Goal: Transaction & Acquisition: Subscribe to service/newsletter

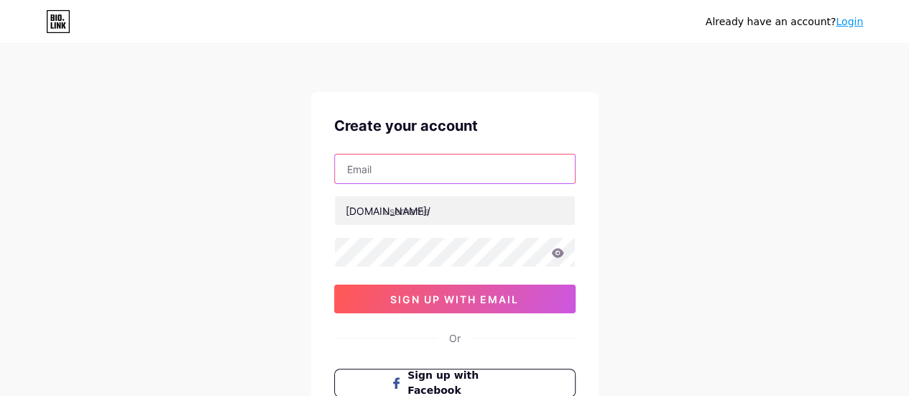
click at [375, 160] on input "text" at bounding box center [455, 169] width 240 height 29
type input "szms971127@gmail.com"
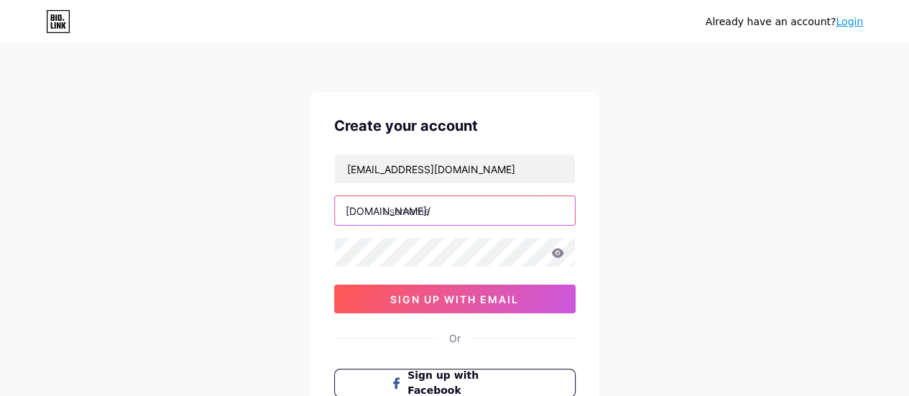
click at [416, 222] on input "text" at bounding box center [455, 210] width 240 height 29
drag, startPoint x: 482, startPoint y: 217, endPoint x: 277, endPoint y: 216, distance: 205.6
click at [277, 216] on div "Already have an account? Login Create your account szms971127@gmail.com bio.lin…" at bounding box center [454, 275] width 909 height 550
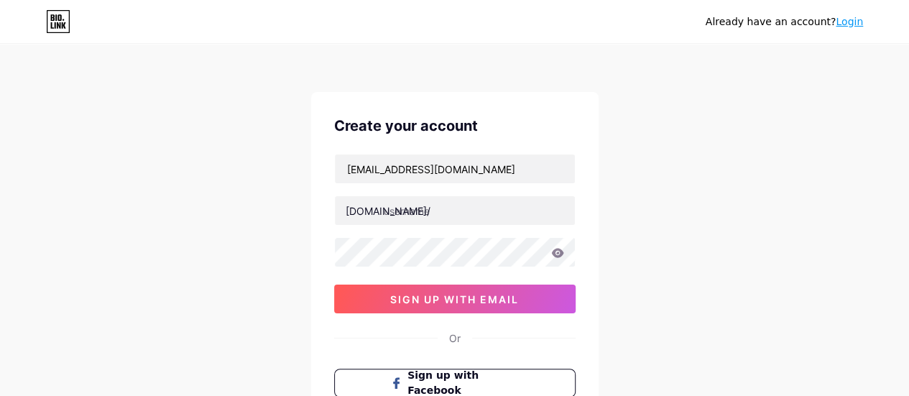
click at [201, 238] on div "Already have an account? Login Create your account szms971127@gmail.com bio.lin…" at bounding box center [454, 275] width 909 height 550
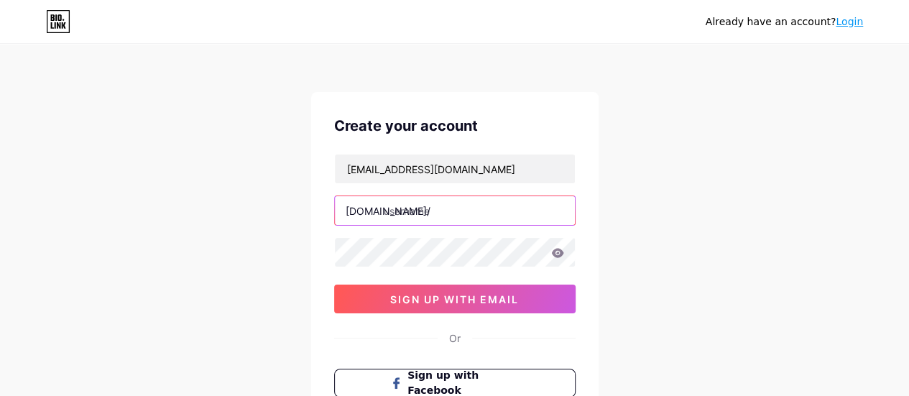
click at [421, 214] on input "text" at bounding box center [455, 210] width 240 height 29
type input "lavignehakuba"
click at [722, 211] on div "Already have an account? Login Create your account szms971127@gmail.com bio.lin…" at bounding box center [454, 275] width 909 height 550
click at [715, 294] on div "Already have an account? Login Create your account szms971127@gmail.com bio.lin…" at bounding box center [454, 275] width 909 height 550
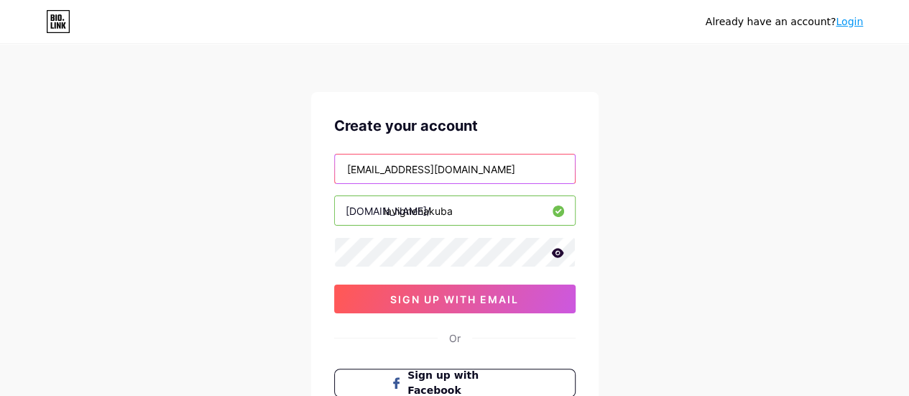
drag, startPoint x: 477, startPoint y: 177, endPoint x: 286, endPoint y: 145, distance: 193.8
click at [281, 162] on div "Already have an account? Login Create your account szms971127@gmail.com bio.lin…" at bounding box center [454, 275] width 909 height 550
type input "[EMAIL_ADDRESS][DOMAIN_NAME]"
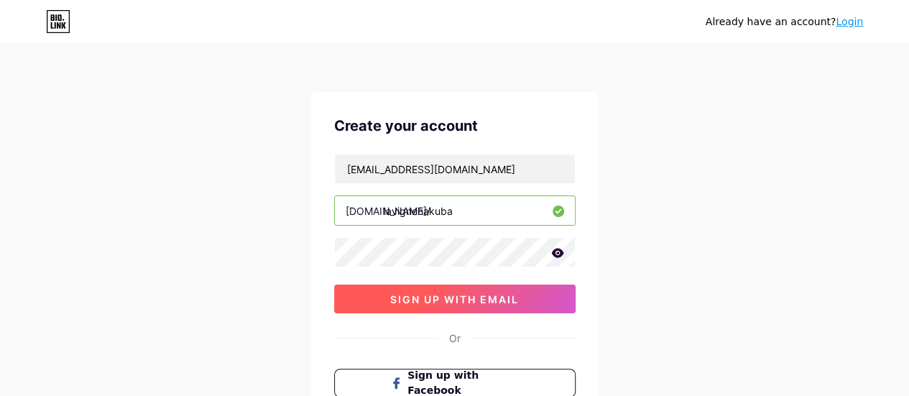
click at [451, 297] on span "sign up with email" at bounding box center [454, 299] width 129 height 12
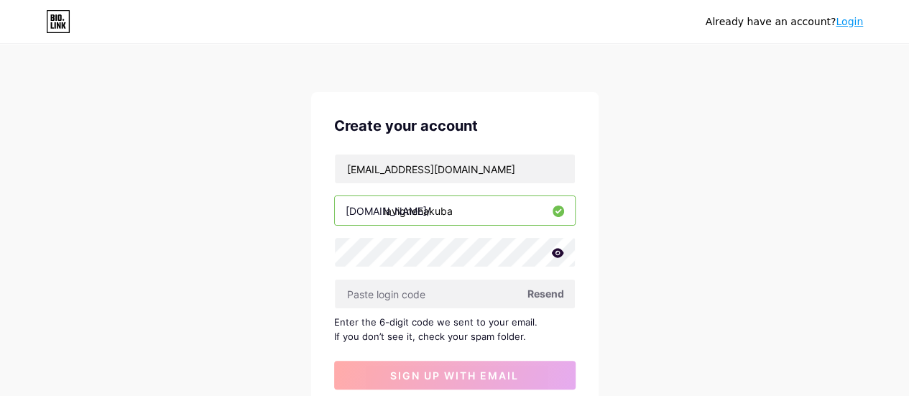
scroll to position [144, 0]
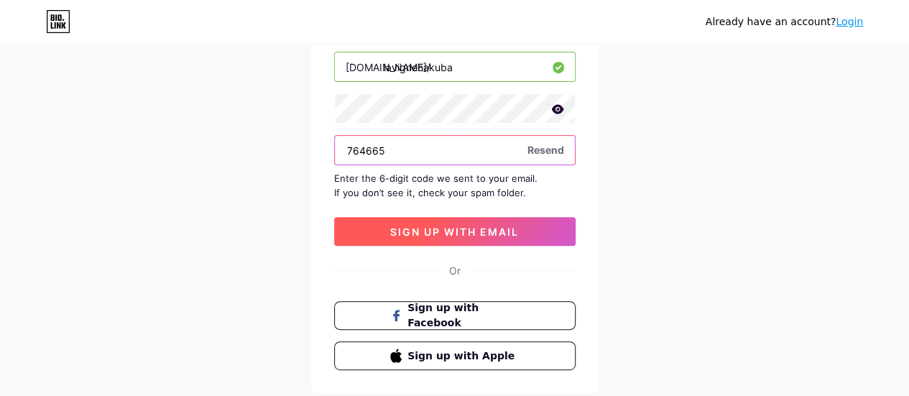
type input "764665"
click at [503, 229] on span "sign up with email" at bounding box center [454, 232] width 129 height 12
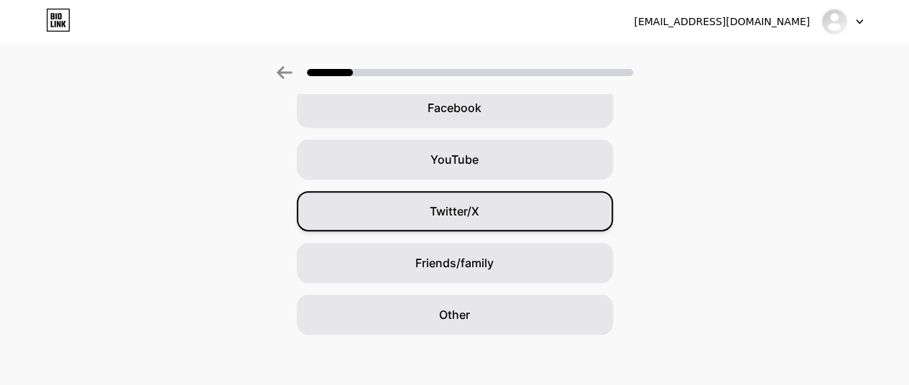
scroll to position [234, 0]
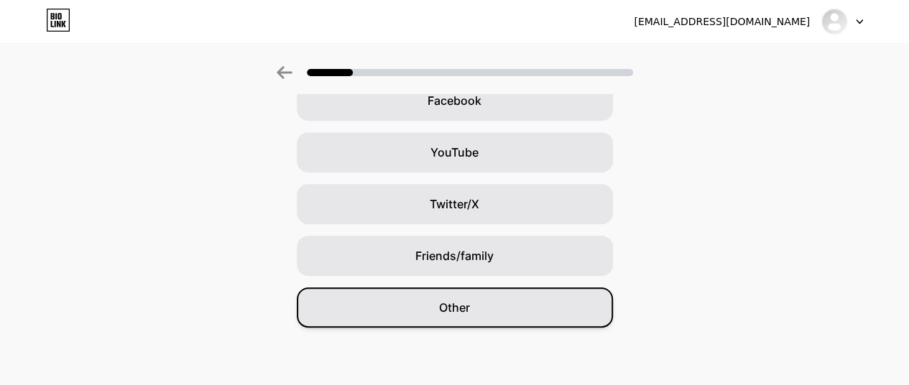
click at [481, 311] on div "Other" at bounding box center [455, 308] width 316 height 40
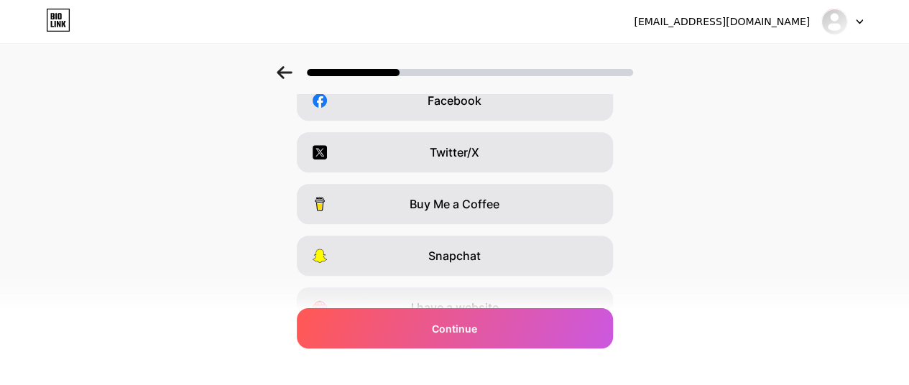
scroll to position [0, 0]
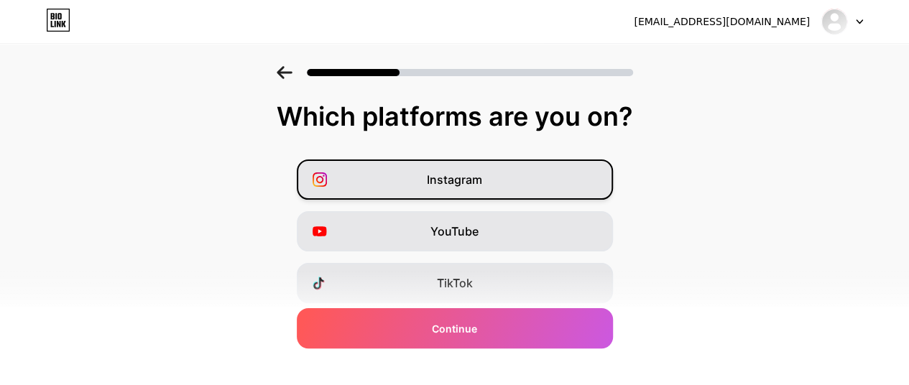
click at [505, 176] on div "Instagram" at bounding box center [455, 180] width 316 height 40
click at [597, 168] on div "Instagram" at bounding box center [455, 180] width 316 height 40
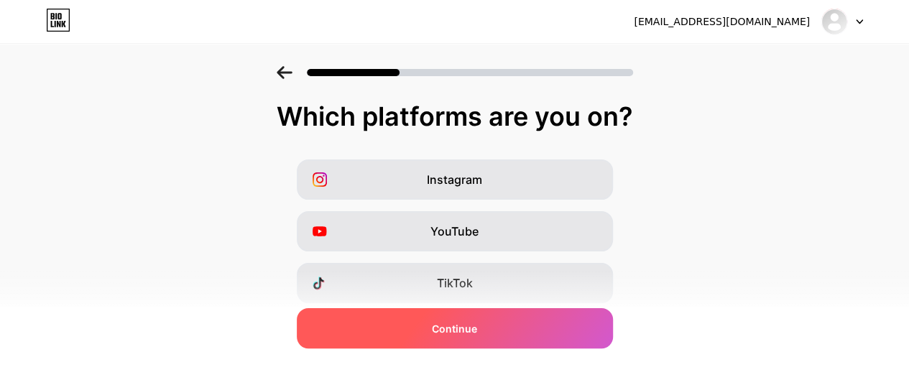
click at [565, 328] on div "Continue" at bounding box center [455, 328] width 316 height 40
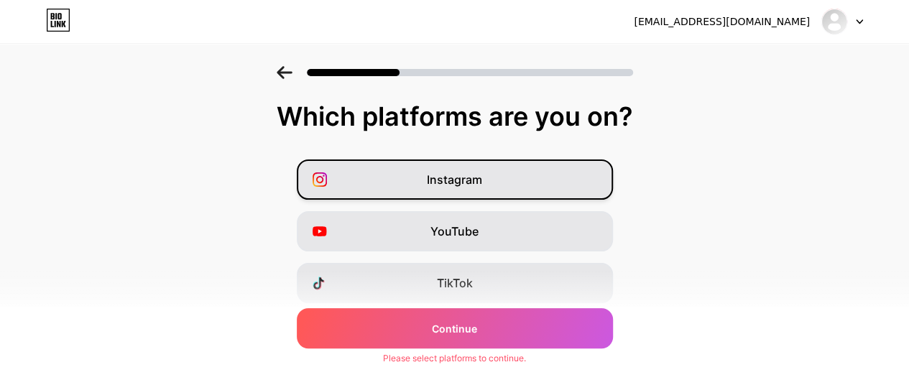
click at [528, 174] on div "Instagram" at bounding box center [455, 180] width 316 height 40
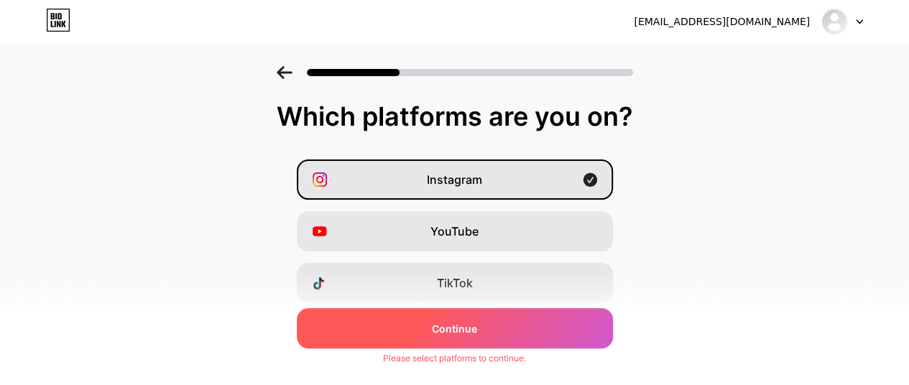
click at [528, 330] on div "Continue" at bounding box center [455, 328] width 316 height 40
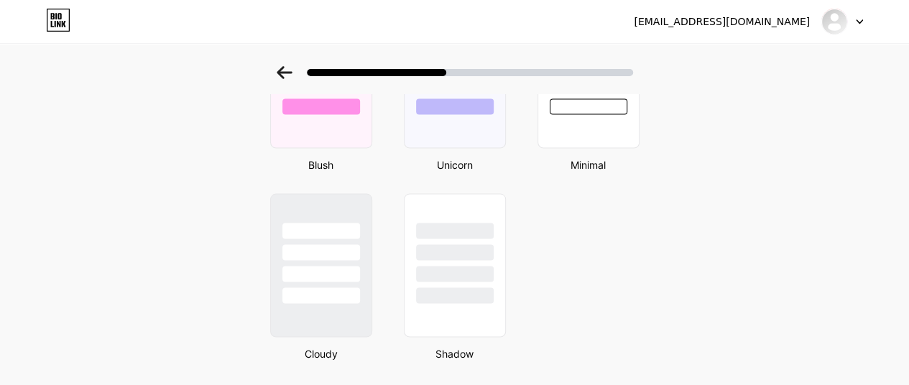
scroll to position [1327, 0]
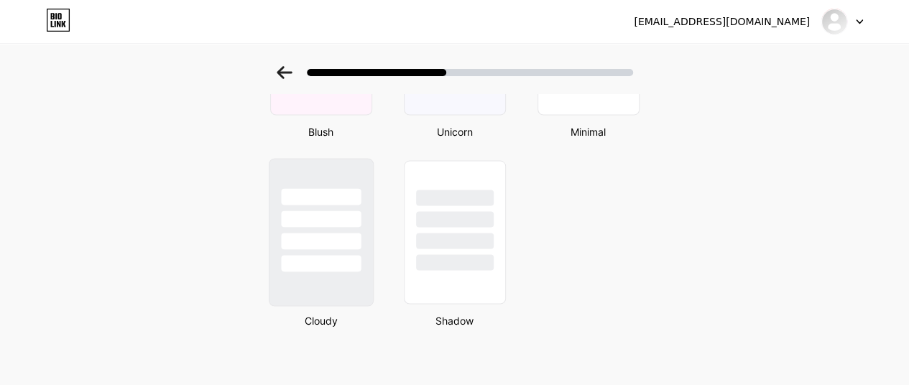
click at [361, 257] on div at bounding box center [321, 263] width 80 height 17
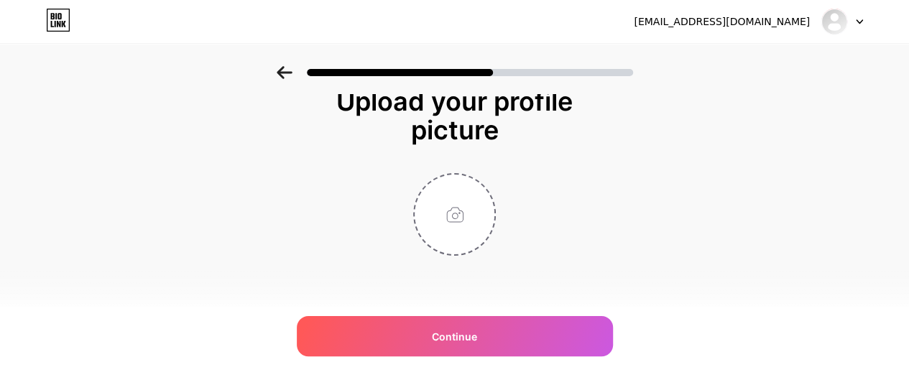
scroll to position [0, 0]
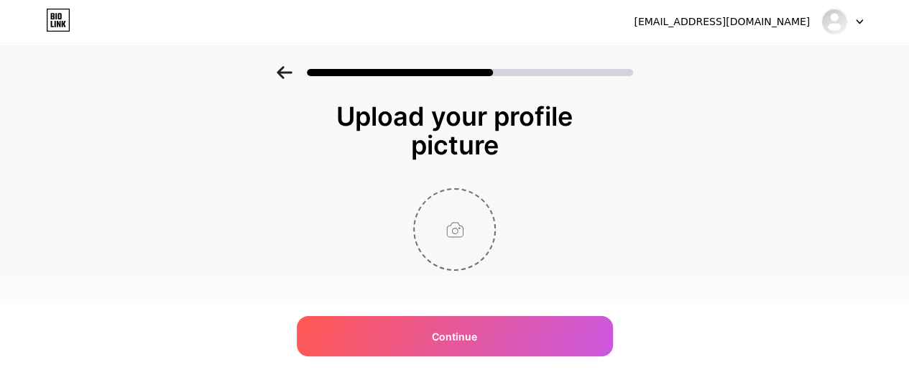
click at [464, 232] on input "file" at bounding box center [455, 230] width 80 height 80
type input "C:\fakepath\la vigne_logomark_rgb-01.jpg"
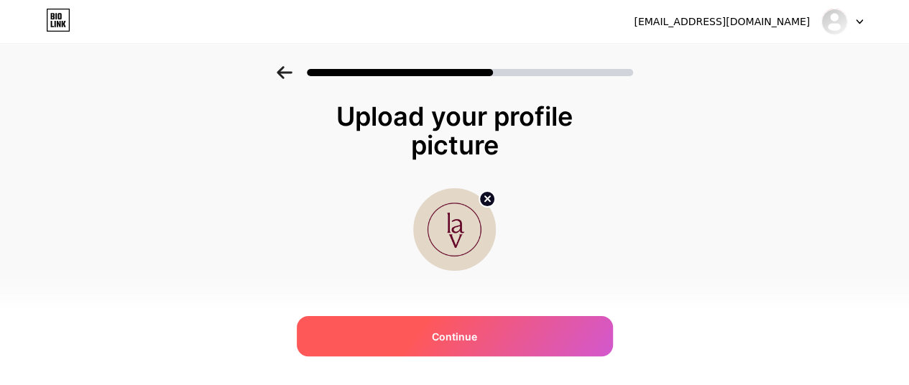
click at [515, 329] on div "Continue" at bounding box center [455, 336] width 316 height 40
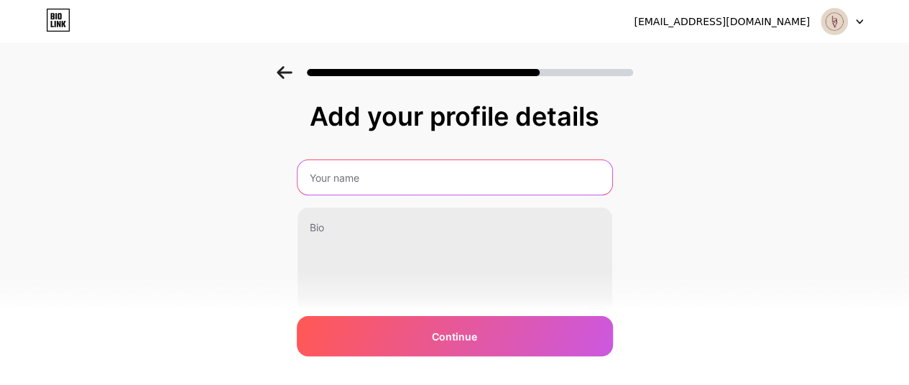
click at [387, 170] on input "text" at bounding box center [455, 177] width 315 height 35
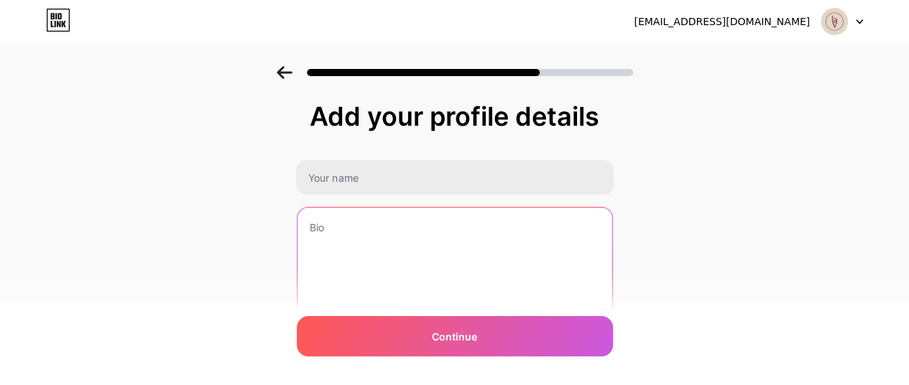
click at [405, 243] on textarea at bounding box center [455, 266] width 315 height 116
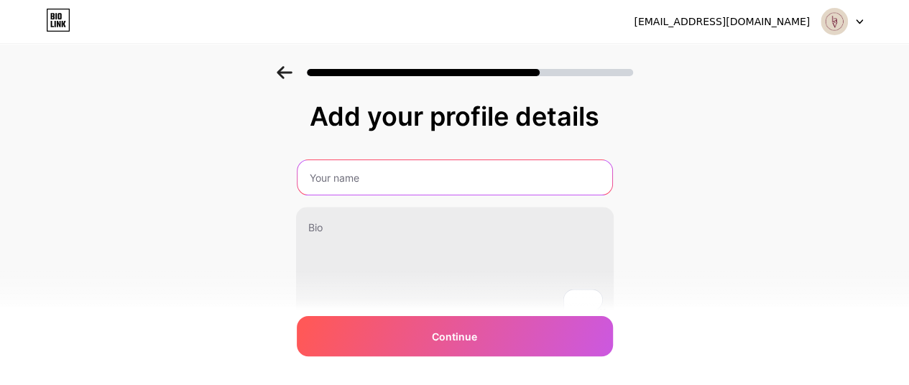
click at [434, 177] on input "text" at bounding box center [455, 177] width 315 height 35
type input "la vigne hakuba"
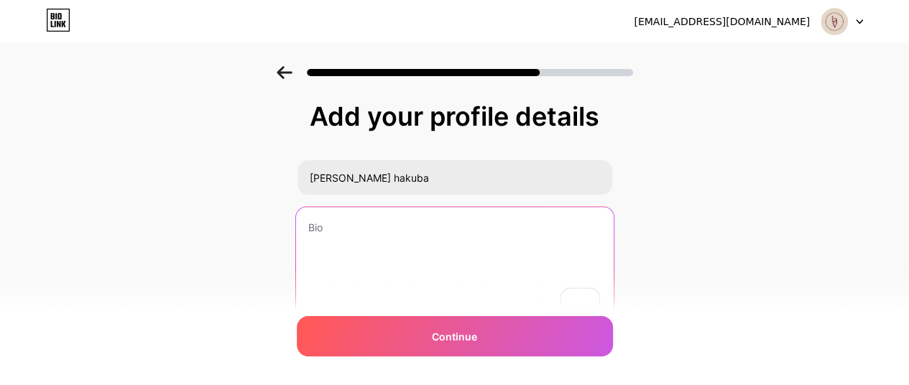
click at [354, 236] on textarea "To enrich screen reader interactions, please activate Accessibility in Grammarl…" at bounding box center [454, 265] width 318 height 117
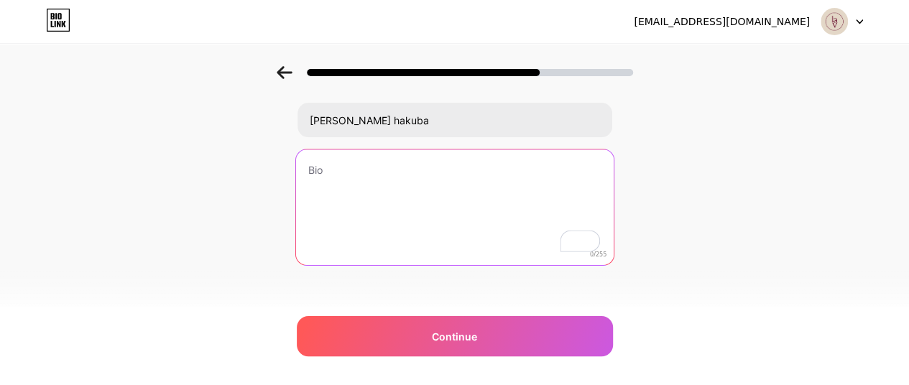
scroll to position [66, 0]
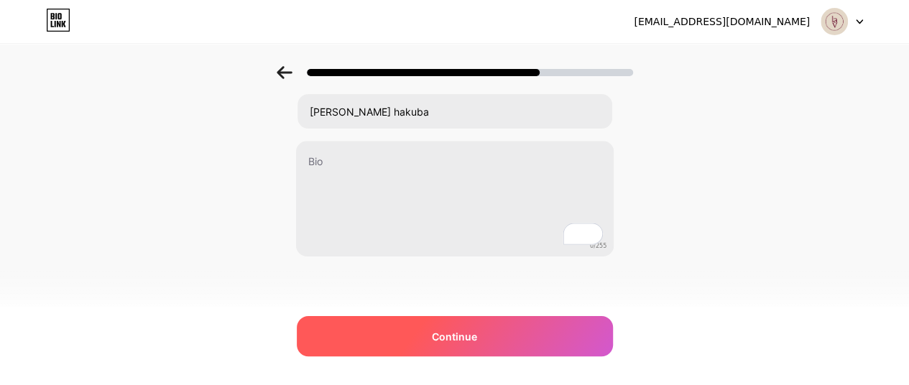
click at [526, 344] on div "Continue" at bounding box center [455, 336] width 316 height 40
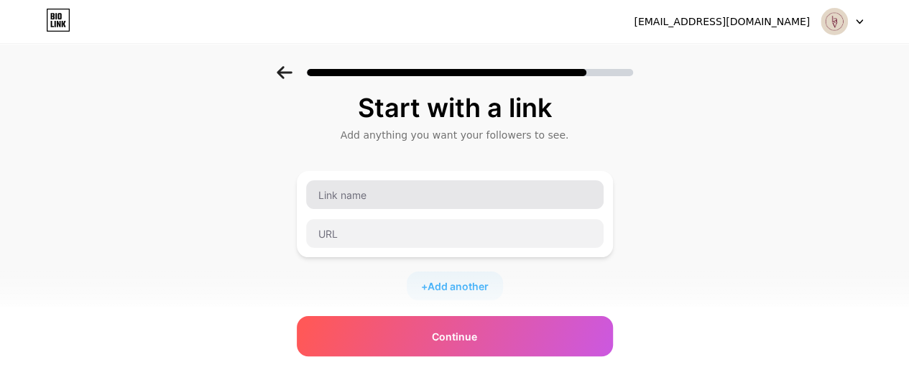
scroll to position [0, 0]
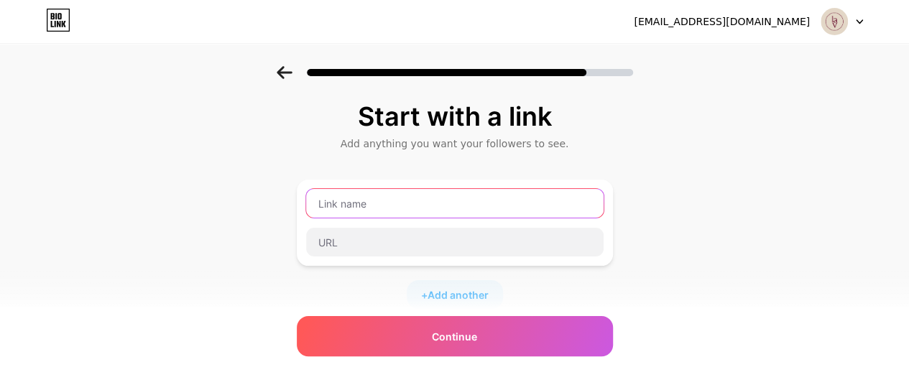
click at [396, 199] on input "text" at bounding box center [455, 203] width 298 height 29
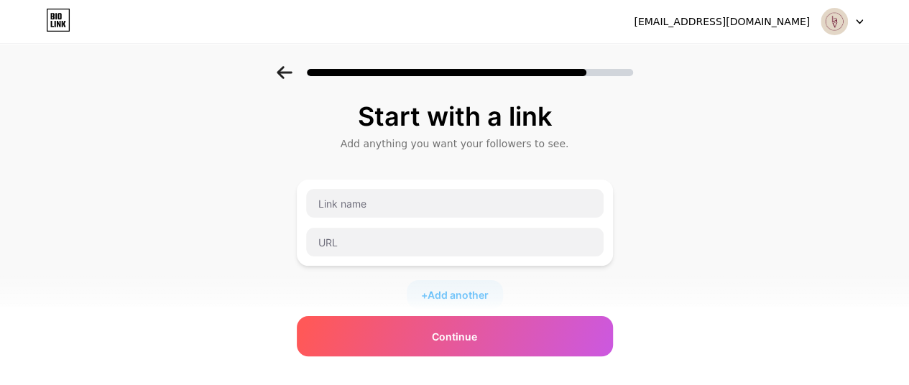
click at [741, 192] on div "Start with a link Add anything you want your followers to see. + Add another So…" at bounding box center [454, 318] width 909 height 505
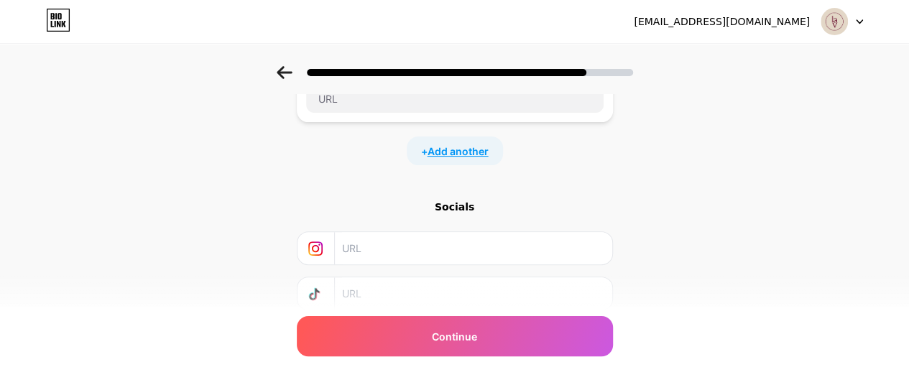
click at [464, 150] on span "Add another" at bounding box center [458, 151] width 61 height 15
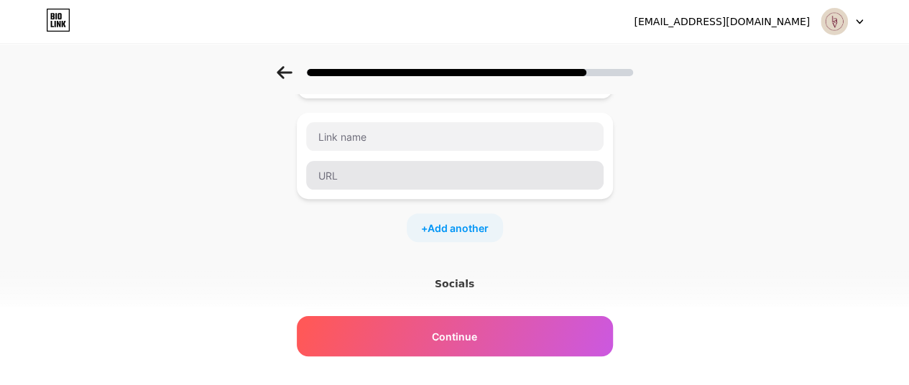
scroll to position [341, 0]
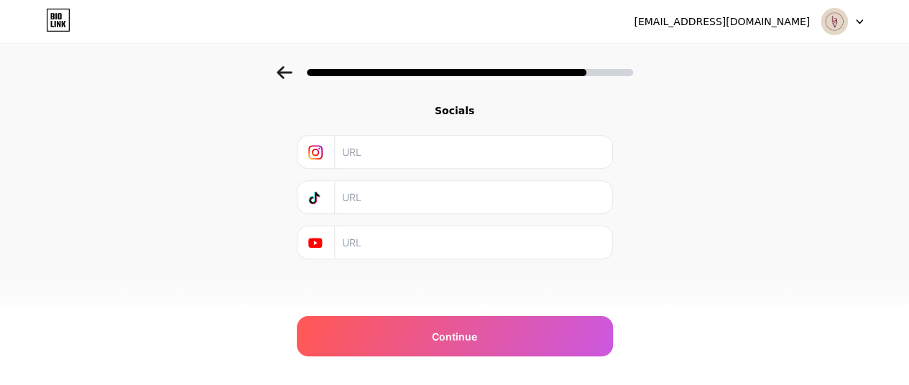
click at [470, 168] on div "Socials" at bounding box center [455, 182] width 316 height 156
click at [467, 160] on input "text" at bounding box center [472, 152] width 261 height 32
paste input "https://www.instagram.com/hotel_lavigne_hakuba?igsh=MWY3bGd3ZGdoODVmbA=="
type input "https://www.instagram.com/hotel_lavigne_hakuba?igsh=MWY3bGd3ZGdoODVmbA=="
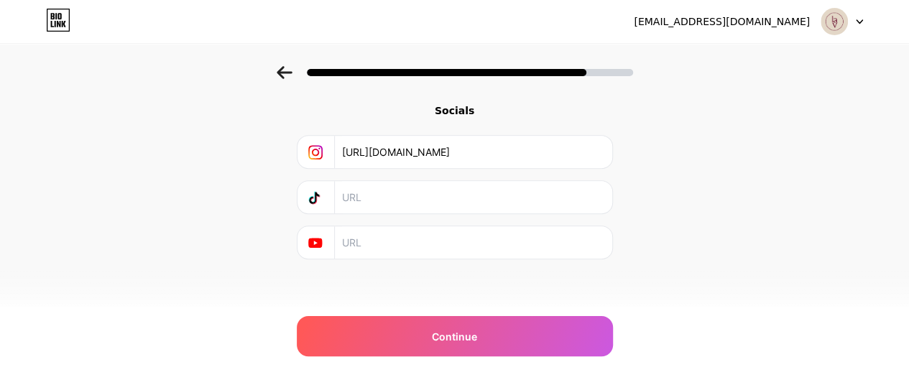
click at [692, 167] on div "Start with a link Add anything you want your followers to see. + Add another So…" at bounding box center [454, 28] width 909 height 606
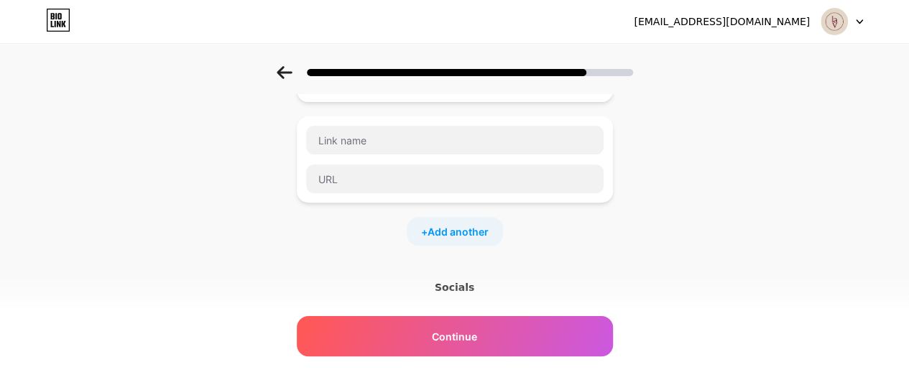
scroll to position [0, 0]
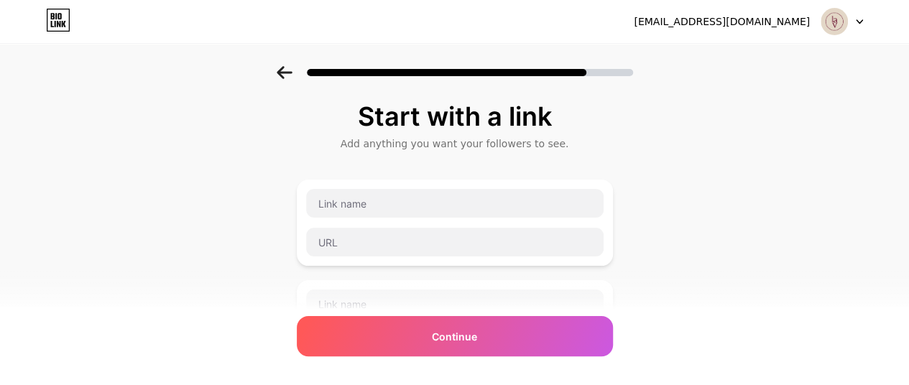
click at [385, 225] on div at bounding box center [455, 222] width 299 height 69
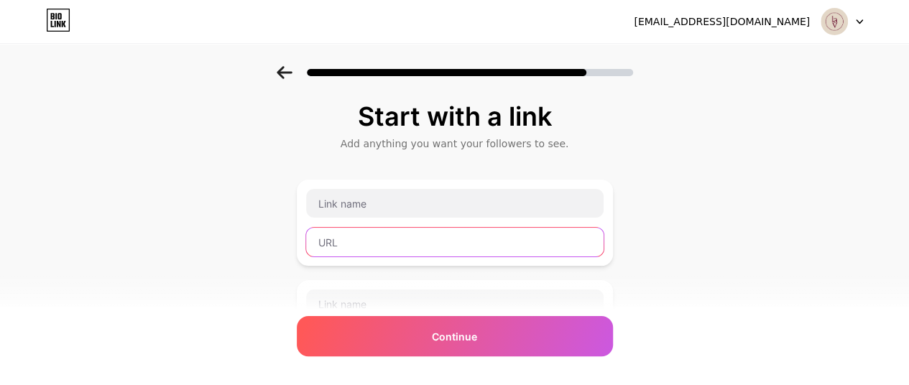
click at [369, 252] on input "text" at bounding box center [455, 242] width 298 height 29
paste input "https://booking.by-onko-chishin.com/guide/019734b3-b80f-7f4a-bfd4-1465527d62dc?…"
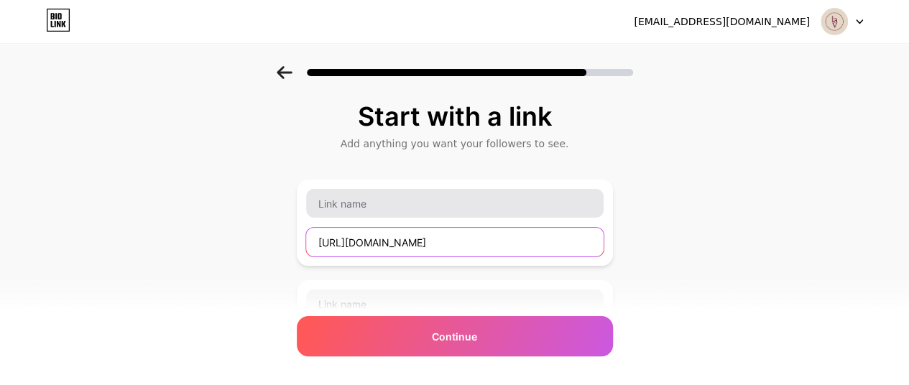
type input "https://booking.by-onko-chishin.com/guide/019734b3-b80f-7f4a-bfd4-1465527d62dc?…"
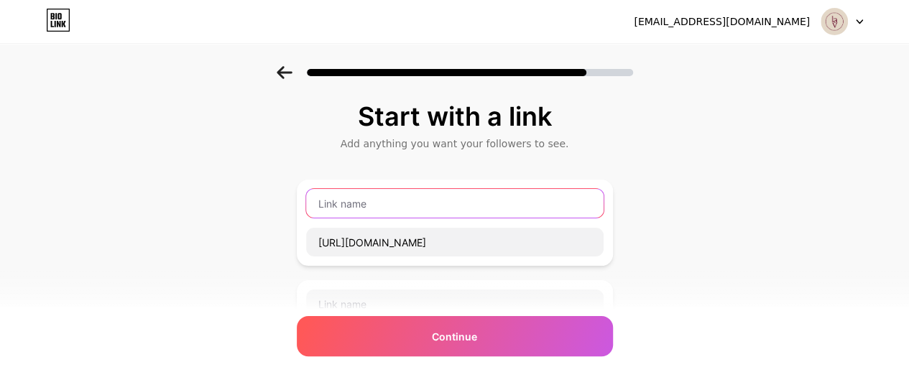
click at [390, 205] on input "text" at bounding box center [455, 203] width 298 height 29
type input "G"
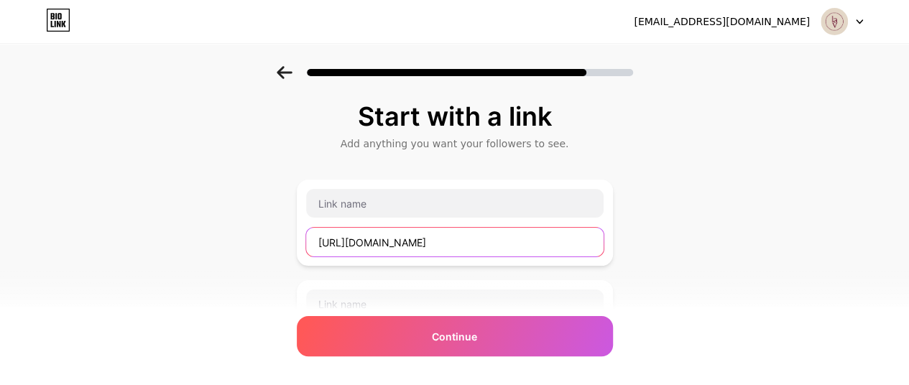
scroll to position [0, 207]
drag, startPoint x: 329, startPoint y: 242, endPoint x: 653, endPoint y: 236, distance: 323.5
click at [637, 240] on div "Start with a link Add anything you want your followers to see. https://booking.…" at bounding box center [454, 369] width 909 height 606
type input "h"
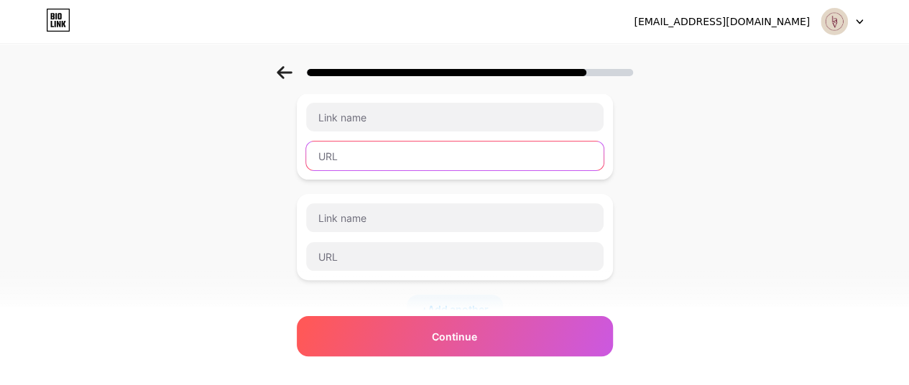
scroll to position [53, 0]
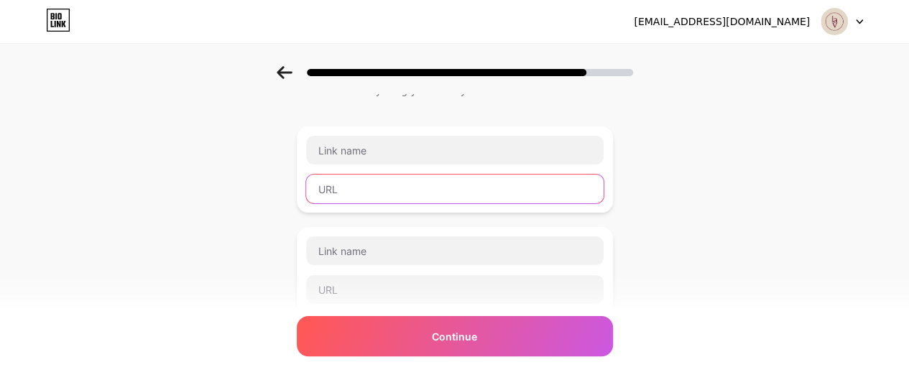
paste input "https://www.threads.net/@hotel_lavigne_hakuba"
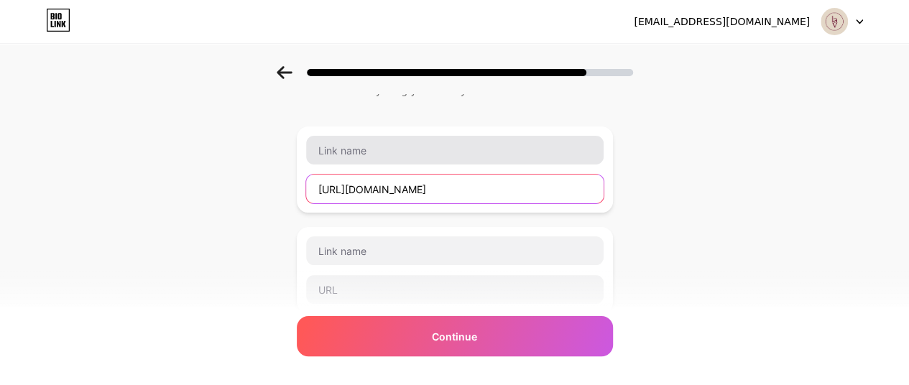
type input "https://www.threads.net/@hotel_lavigne_hakuba"
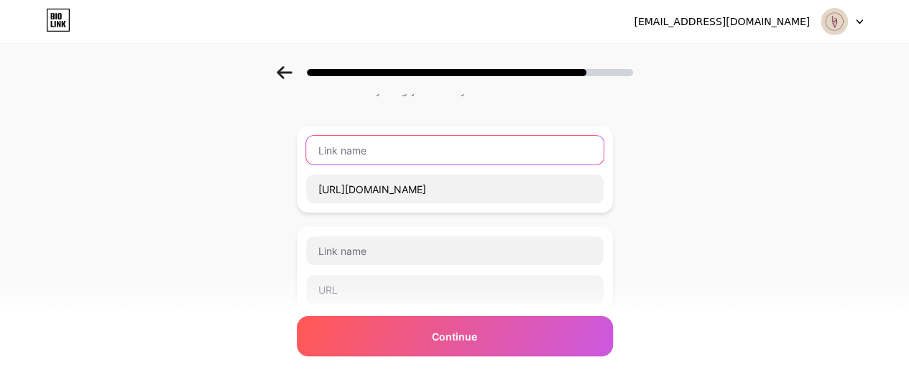
click at [374, 155] on input "text" at bounding box center [455, 150] width 298 height 29
type input "ｔ"
click at [344, 153] on input "threds" at bounding box center [455, 150] width 298 height 29
type input "threads"
click at [838, 190] on div "Start with a link Add anything you want your followers to see. threads https://…" at bounding box center [454, 316] width 909 height 606
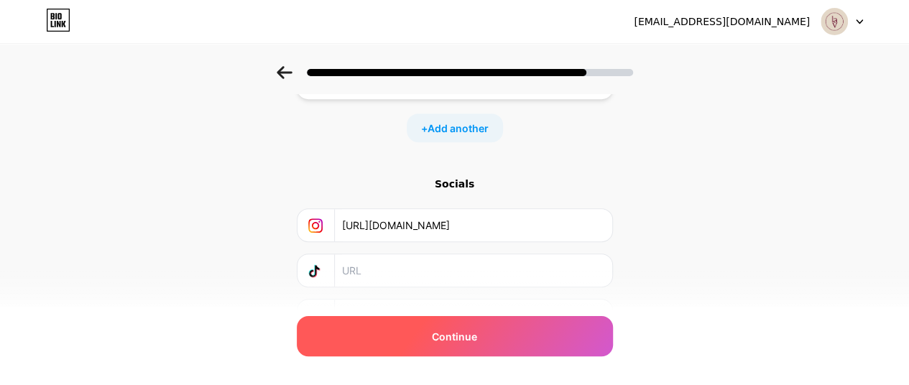
scroll to position [269, 0]
click at [474, 331] on span "Continue" at bounding box center [454, 336] width 45 height 15
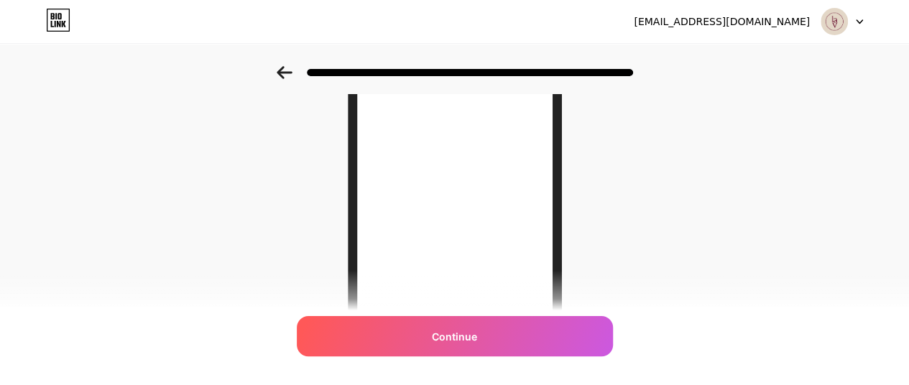
scroll to position [144, 0]
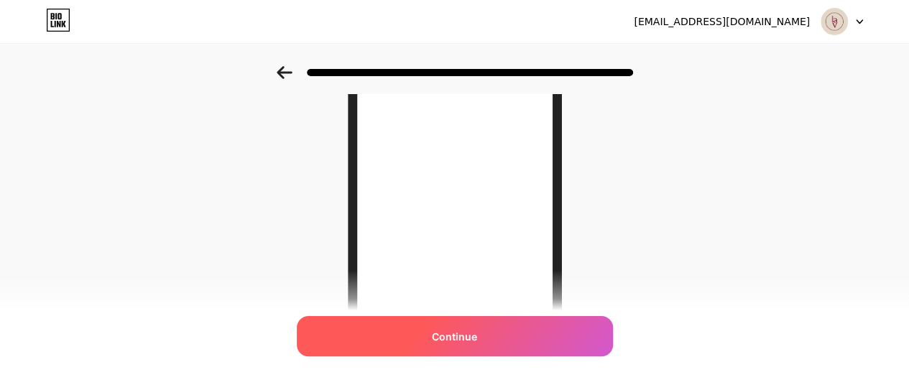
click at [466, 345] on div "Continue" at bounding box center [455, 336] width 316 height 40
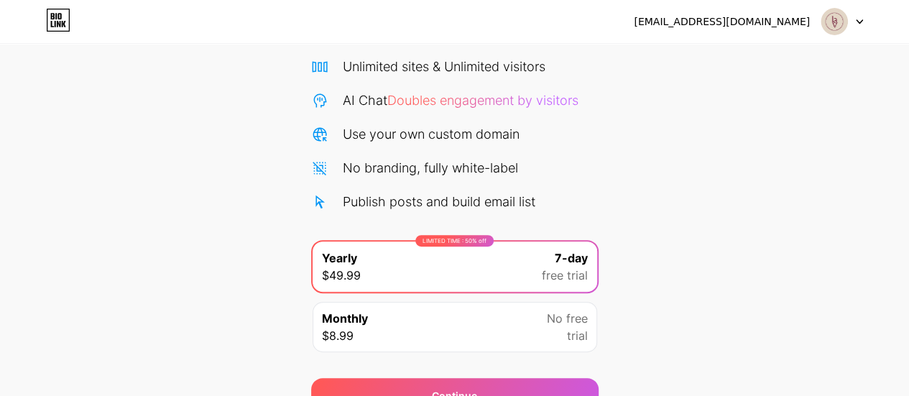
scroll to position [37, 0]
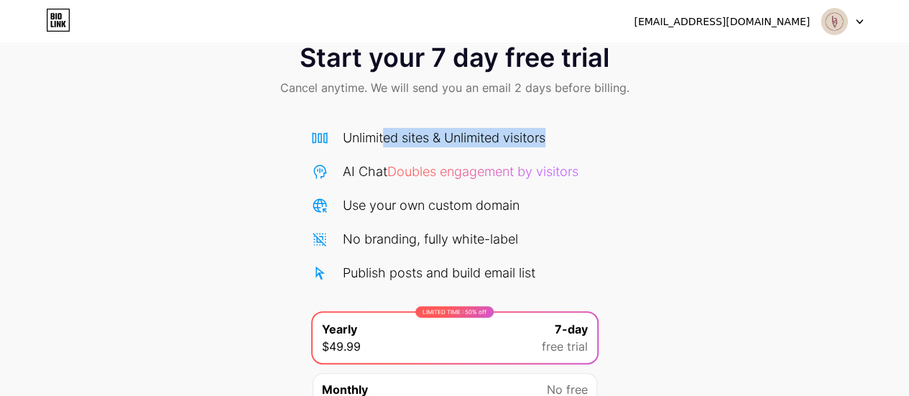
drag, startPoint x: 382, startPoint y: 137, endPoint x: 605, endPoint y: 138, distance: 222.8
click at [605, 138] on div "Start your 7 day free trial Cancel anytime. We will send you an email 2 days be…" at bounding box center [454, 256] width 909 height 455
click at [610, 138] on div "Start your 7 day free trial Cancel anytime. We will send you an email 2 days be…" at bounding box center [454, 256] width 909 height 455
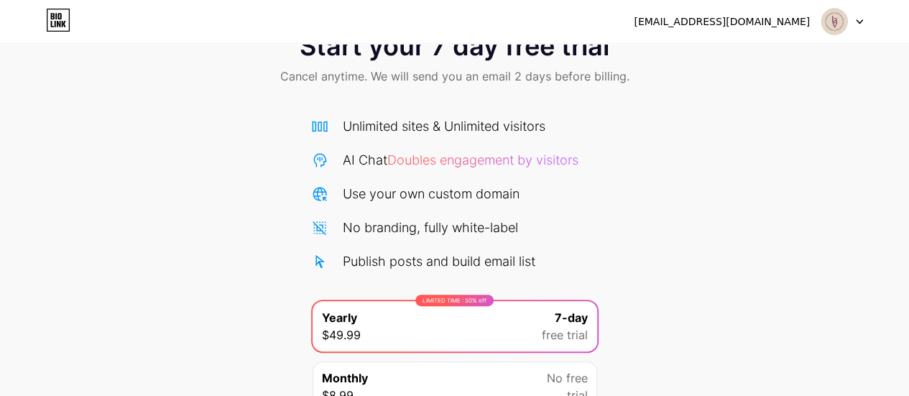
scroll to position [72, 0]
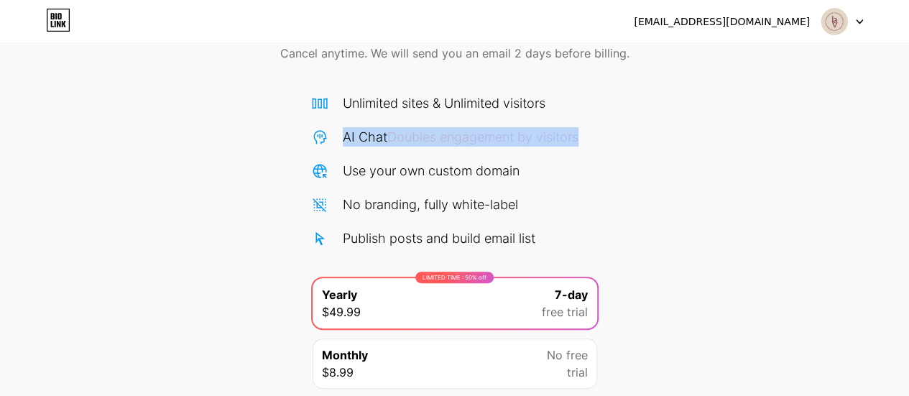
drag, startPoint x: 345, startPoint y: 136, endPoint x: 629, endPoint y: 192, distance: 289.4
click at [609, 165] on div "Start your 7 day free trial Cancel anytime. We will send you an email 2 days be…" at bounding box center [454, 221] width 909 height 455
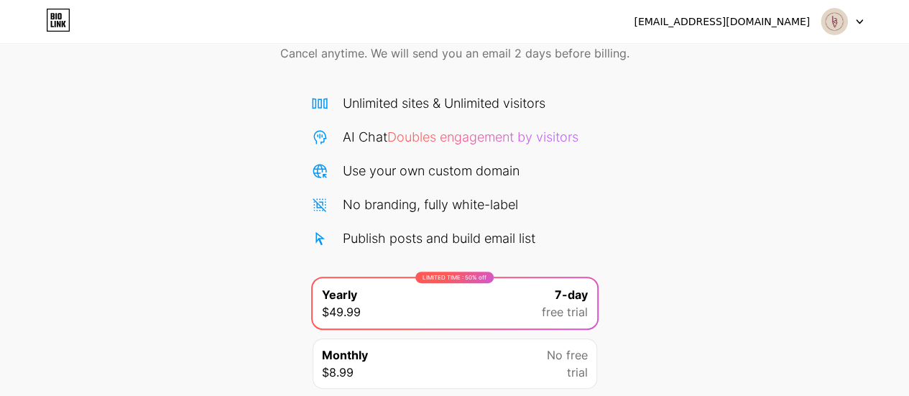
click at [631, 195] on div "Start your 7 day free trial Cancel anytime. We will send you an email 2 days be…" at bounding box center [454, 221] width 909 height 455
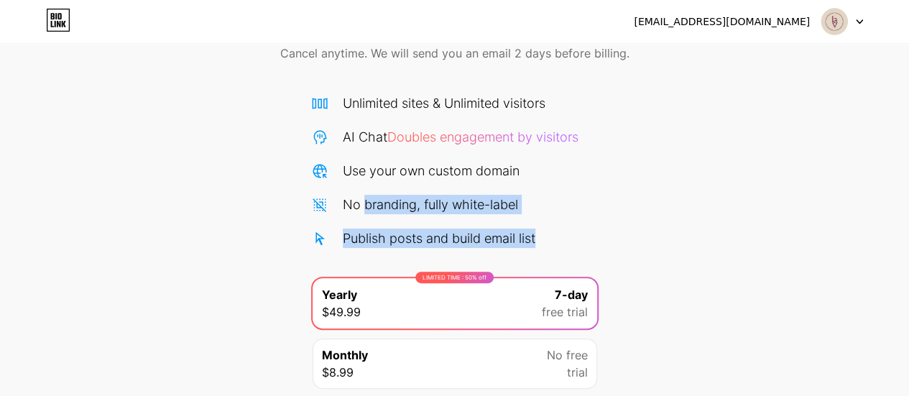
drag, startPoint x: 594, startPoint y: 238, endPoint x: 336, endPoint y: 159, distance: 269.2
click at [346, 173] on div "Unlimited sites & Unlimited visitors AI Chat Doubles engagement by visitors Use…" at bounding box center [455, 170] width 288 height 155
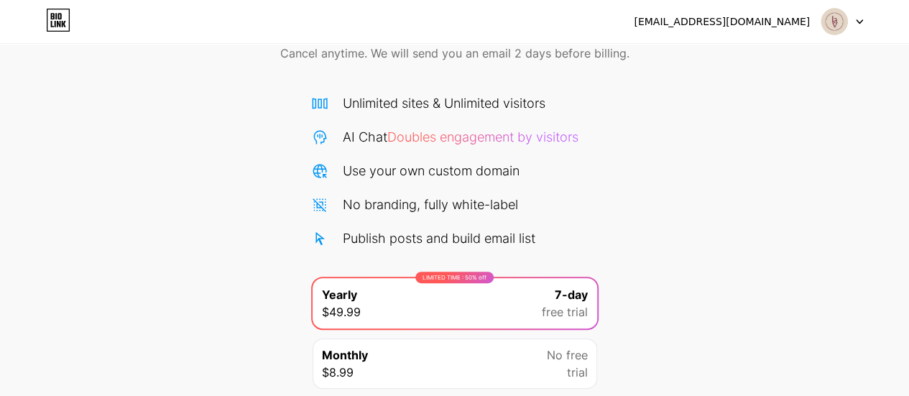
click at [330, 144] on div "AI Chat Doubles engagement by visitors" at bounding box center [455, 136] width 288 height 19
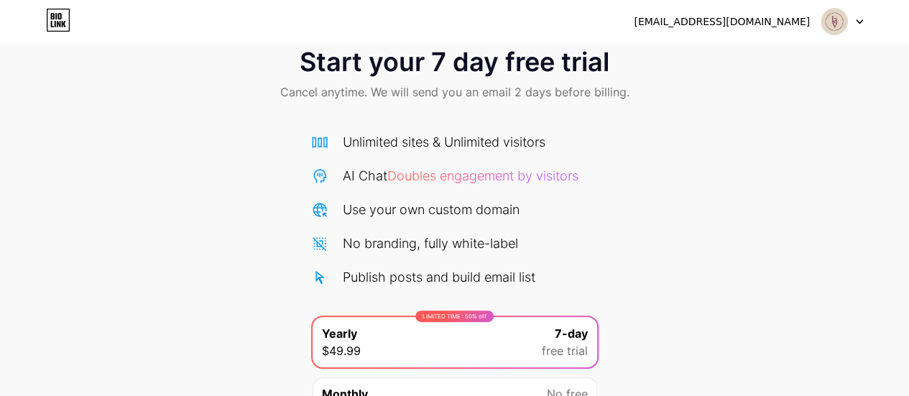
scroll to position [0, 0]
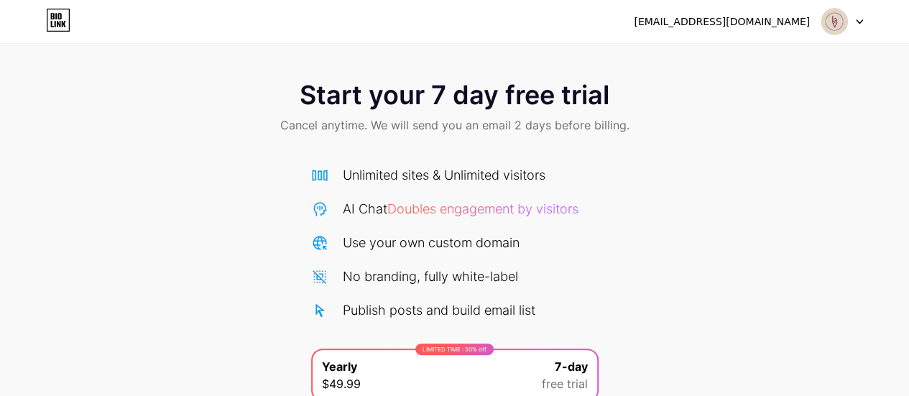
click at [857, 22] on icon at bounding box center [859, 21] width 7 height 5
click at [805, 149] on div "Start your 7 day free trial Cancel anytime. We will send you an email 2 days be…" at bounding box center [454, 108] width 909 height 85
click at [59, 18] on icon at bounding box center [58, 20] width 24 height 23
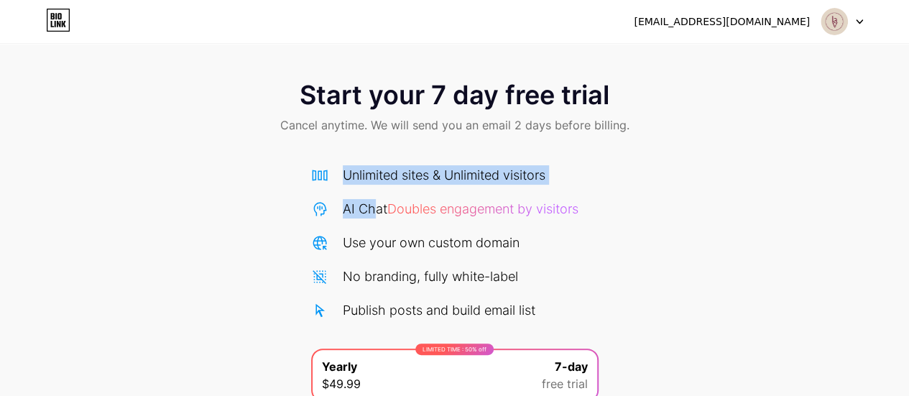
drag, startPoint x: 375, startPoint y: 201, endPoint x: 694, endPoint y: 201, distance: 318.4
click at [694, 201] on div "Start your 7 day free trial Cancel anytime. We will send you an email 2 days be…" at bounding box center [454, 293] width 909 height 455
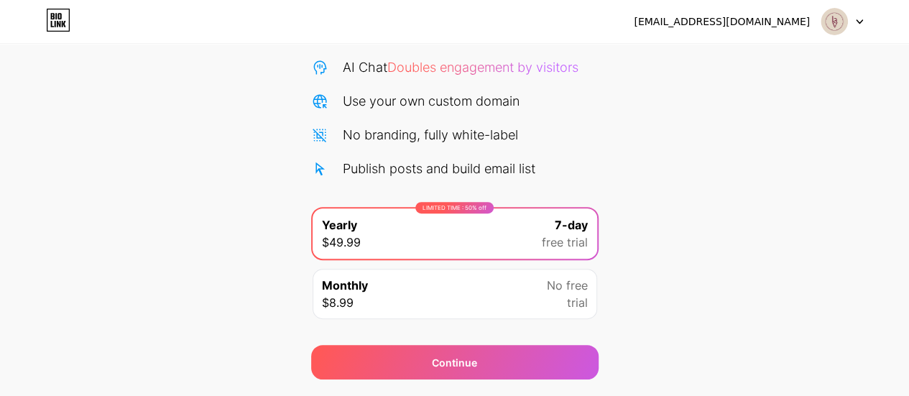
scroll to position [181, 0]
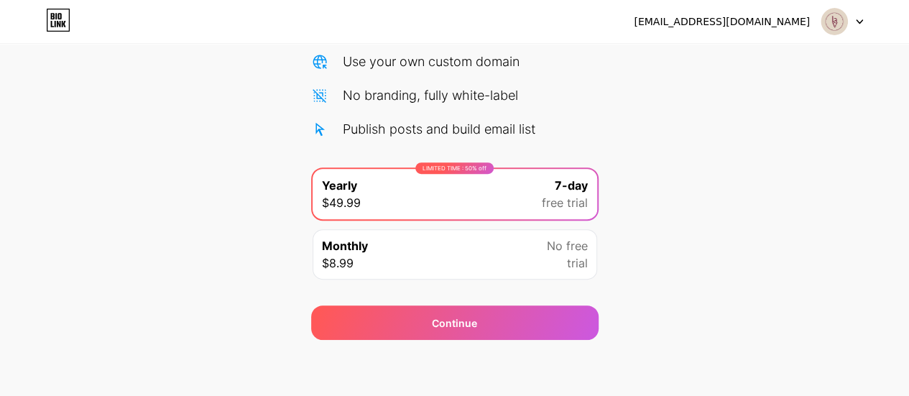
click at [857, 15] on div at bounding box center [843, 22] width 42 height 26
click at [766, 129] on div "Start your 7 day free trial Cancel anytime. We will send you an email 2 days be…" at bounding box center [454, 112] width 909 height 455
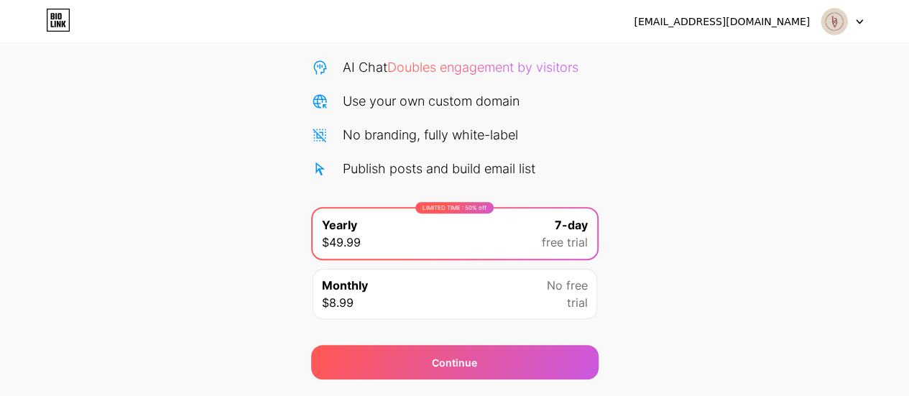
scroll to position [181, 0]
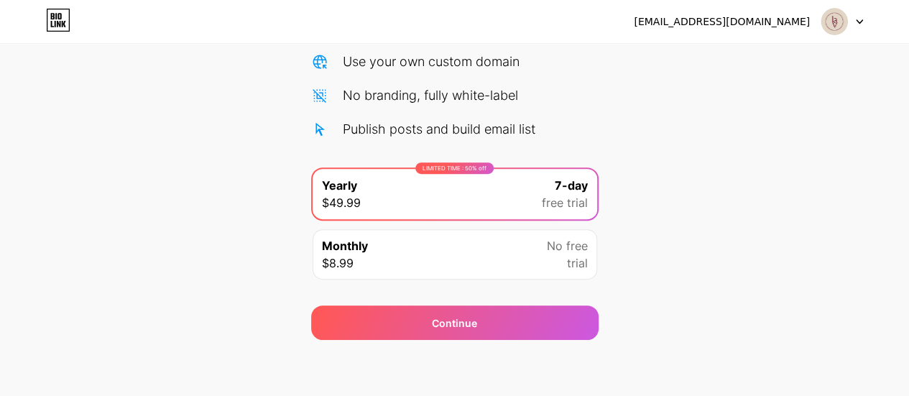
click at [386, 270] on div "Monthly $8.99 No free trial" at bounding box center [455, 254] width 285 height 50
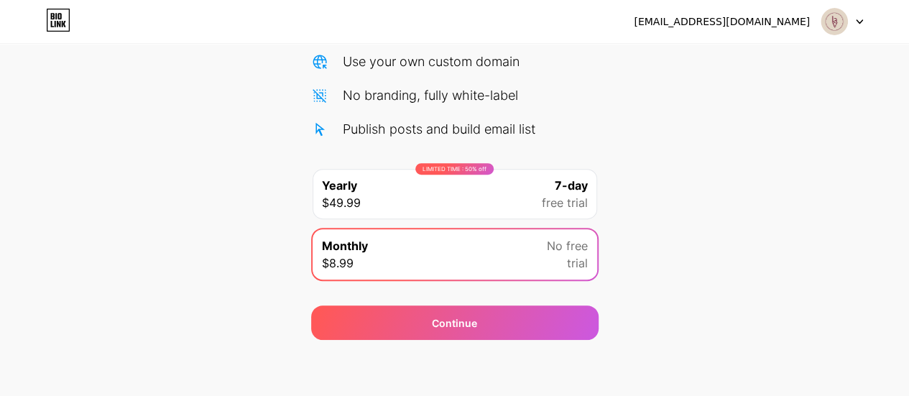
click at [422, 189] on div "LIMITED TIME : 50% off Yearly $49.99 7-day free trial" at bounding box center [455, 194] width 285 height 50
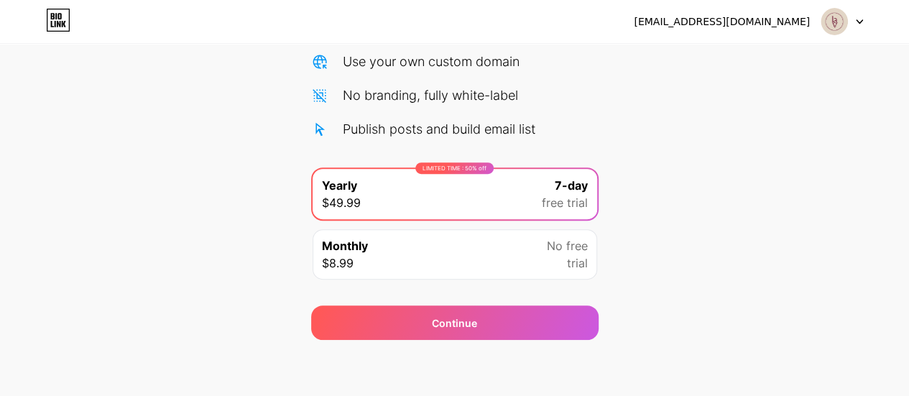
click at [400, 263] on div "Monthly $8.99 No free trial" at bounding box center [455, 254] width 285 height 50
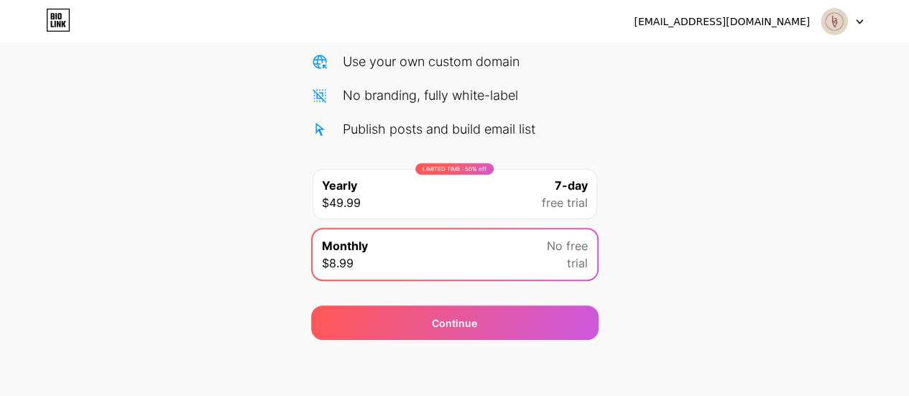
click at [414, 196] on div "LIMITED TIME : 50% off Yearly $49.99 7-day free trial" at bounding box center [455, 194] width 285 height 50
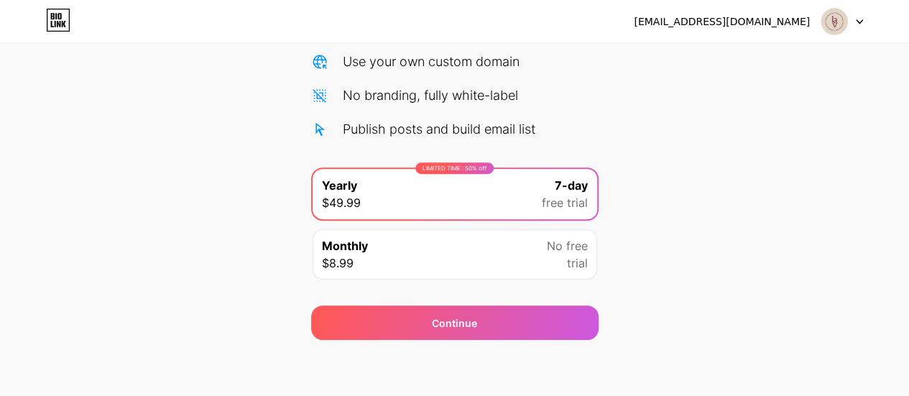
click at [722, 162] on div "Start your 7 day free trial Cancel anytime. We will send you an email 2 days be…" at bounding box center [454, 112] width 909 height 455
click at [480, 77] on div "Unlimited sites & Unlimited visitors AI Chat Doubles engagement by visitors Use…" at bounding box center [455, 61] width 288 height 155
click at [683, 120] on div "Start your 7 day free trial Cancel anytime. We will send you an email 2 days be…" at bounding box center [454, 112] width 909 height 455
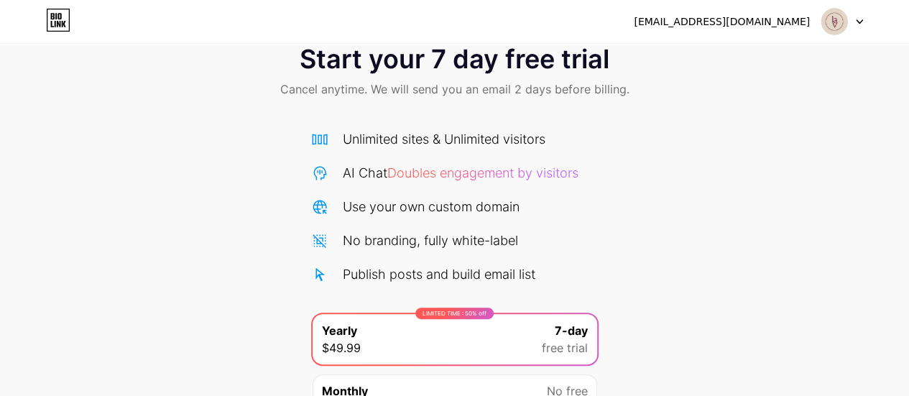
scroll to position [0, 0]
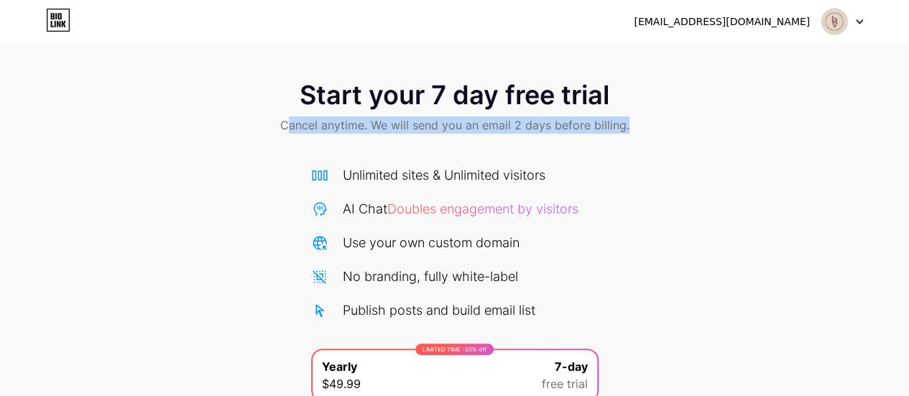
drag, startPoint x: 287, startPoint y: 125, endPoint x: 804, endPoint y: 139, distance: 517.0
click at [804, 139] on div "Start your 7 day free trial Cancel anytime. We will send you an email 2 days be…" at bounding box center [454, 108] width 909 height 85
click at [805, 139] on div "Start your 7 day free trial Cancel anytime. We will send you an email 2 days be…" at bounding box center [454, 108] width 909 height 85
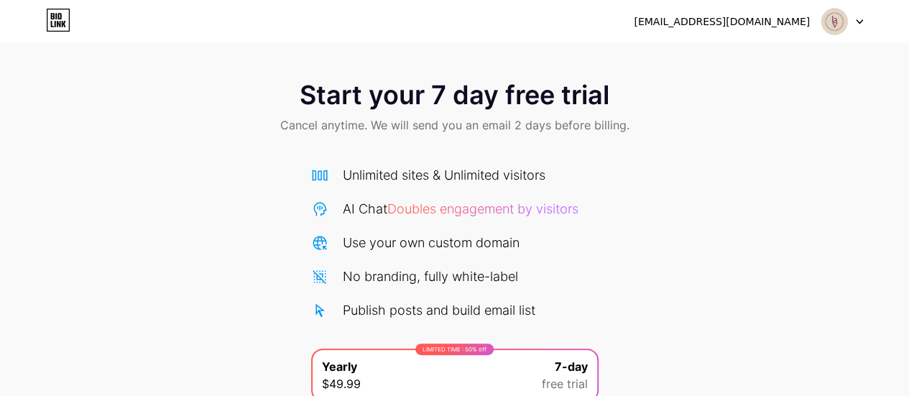
click at [840, 32] on img at bounding box center [834, 21] width 27 height 27
click at [758, 22] on div "[EMAIL_ADDRESS][DOMAIN_NAME]" at bounding box center [722, 21] width 176 height 15
click at [860, 22] on icon at bounding box center [860, 22] width 6 height 4
click at [861, 22] on icon at bounding box center [860, 22] width 6 height 4
click at [735, 22] on div "[EMAIL_ADDRESS][DOMAIN_NAME]" at bounding box center [722, 21] width 176 height 15
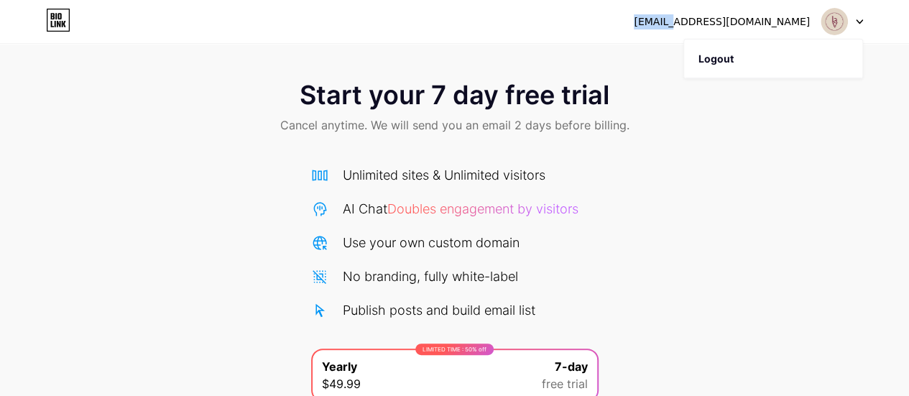
click at [735, 22] on div "[EMAIL_ADDRESS][DOMAIN_NAME]" at bounding box center [722, 21] width 176 height 15
click at [734, 22] on div "[EMAIL_ADDRESS][DOMAIN_NAME]" at bounding box center [722, 21] width 176 height 15
click at [46, 19] on icon at bounding box center [58, 20] width 24 height 23
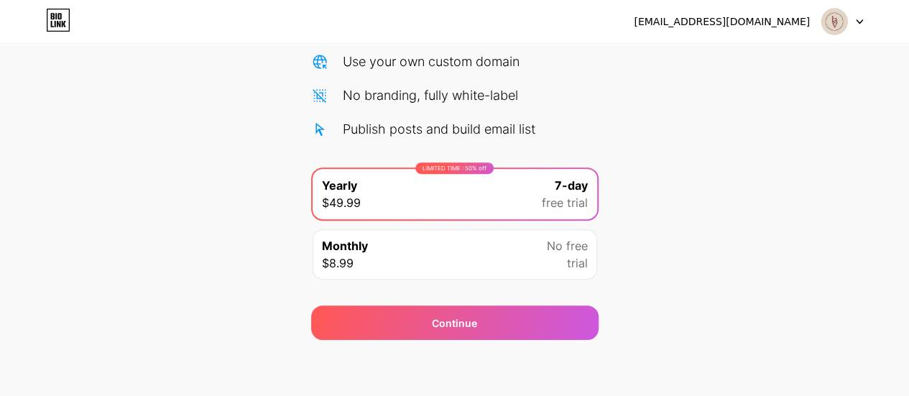
click at [122, 219] on div "Start your 7 day free trial Cancel anytime. We will send you an email 2 days be…" at bounding box center [454, 112] width 909 height 455
click at [111, 232] on div "Start your 7 day free trial Cancel anytime. We will send you an email 2 days be…" at bounding box center [454, 112] width 909 height 455
